Goal: Task Accomplishment & Management: Manage account settings

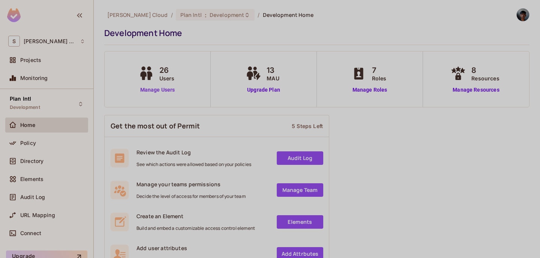
click at [160, 89] on link "Manage Users" at bounding box center [158, 90] width 42 height 8
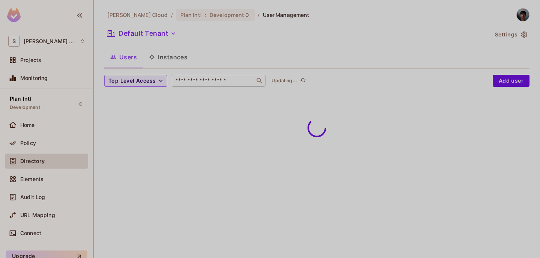
click at [191, 81] on input "text" at bounding box center [213, 81] width 79 height 8
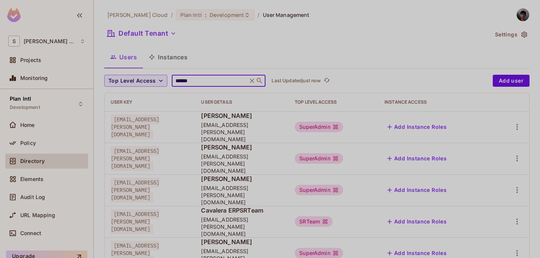
type input "******"
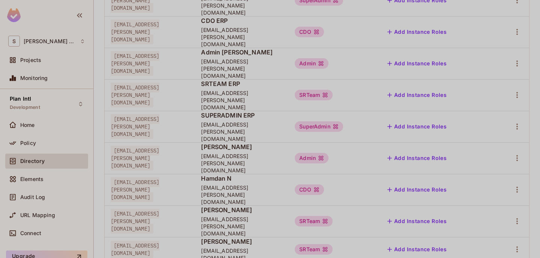
scroll to position [266, 0]
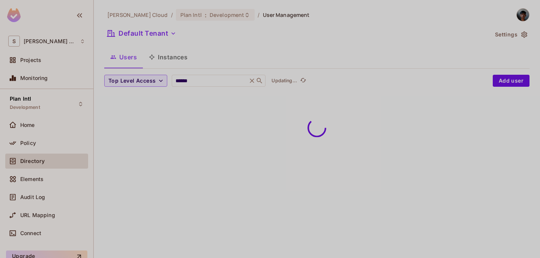
scroll to position [0, 0]
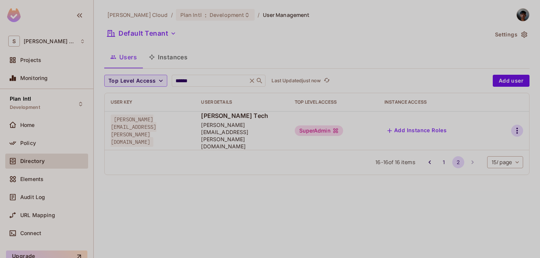
click at [518, 126] on icon "button" at bounding box center [517, 130] width 9 height 9
click at [483, 179] on span "Delete User" at bounding box center [487, 174] width 34 height 12
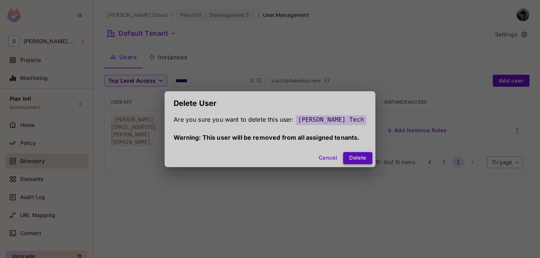
click at [350, 163] on button "Delete" at bounding box center [357, 158] width 29 height 12
